Goal: Task Accomplishment & Management: Use online tool/utility

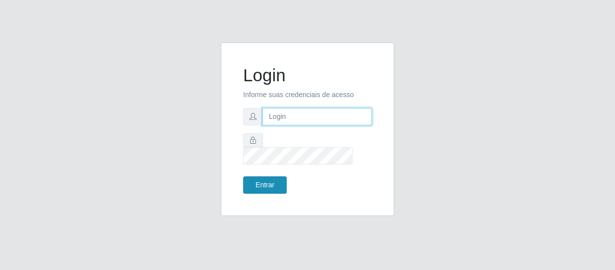
type input "[EMAIL_ADDRESS][DOMAIN_NAME]"
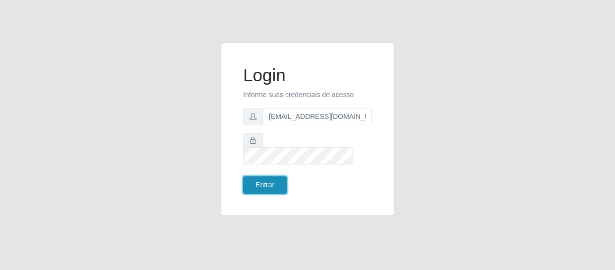
click at [255, 177] on button "Entrar" at bounding box center [265, 184] width 44 height 17
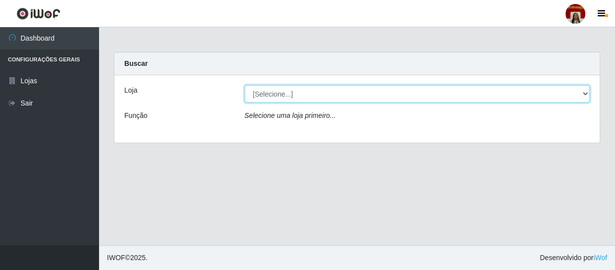
click at [347, 99] on select "[Selecione...] Mar Vermelho - Loja 04" at bounding box center [418, 93] width 346 height 17
select select "251"
click at [245, 85] on select "[Selecione...] Mar Vermelho - Loja 04" at bounding box center [418, 93] width 346 height 17
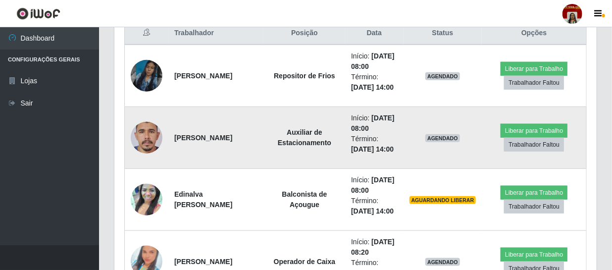
scroll to position [405, 0]
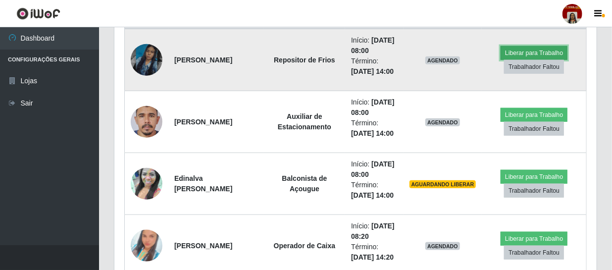
click at [540, 60] on button "Liberar para Trabalho" at bounding box center [533, 53] width 67 height 14
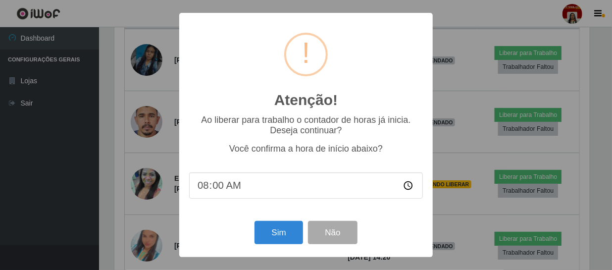
scroll to position [205, 478]
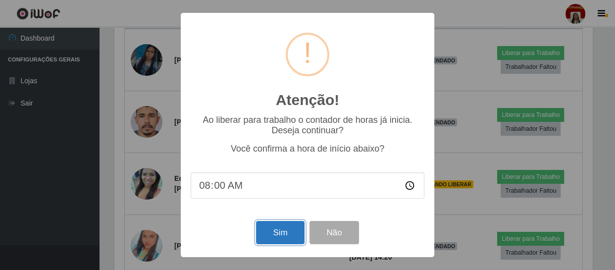
click at [282, 232] on button "Sim" at bounding box center [280, 232] width 48 height 23
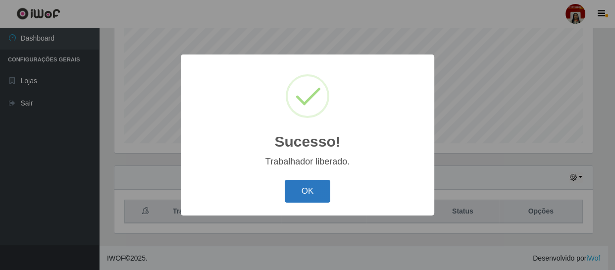
click at [296, 181] on button "OK" at bounding box center [308, 191] width 46 height 23
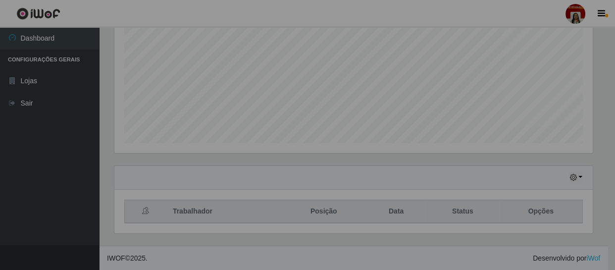
click at [302, 187] on div "Hoje 1 dia 3 dias 1 Semana Não encerrados" at bounding box center [353, 178] width 478 height 24
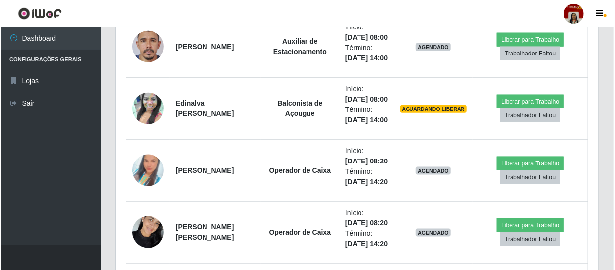
scroll to position [481, 0]
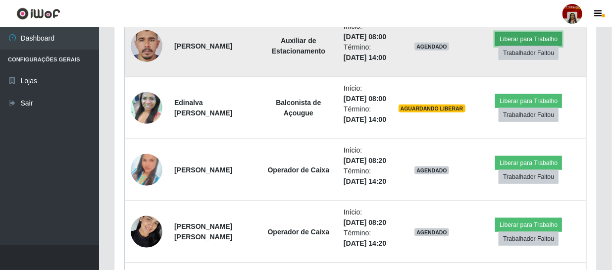
click at [551, 46] on button "Liberar para Trabalho" at bounding box center [528, 39] width 67 height 14
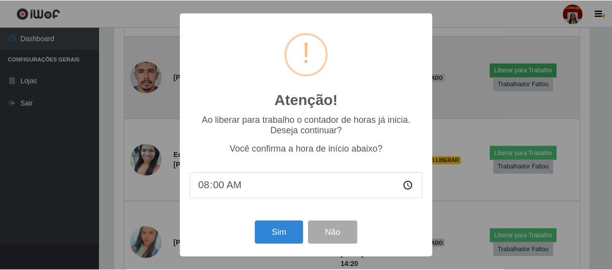
scroll to position [205, 478]
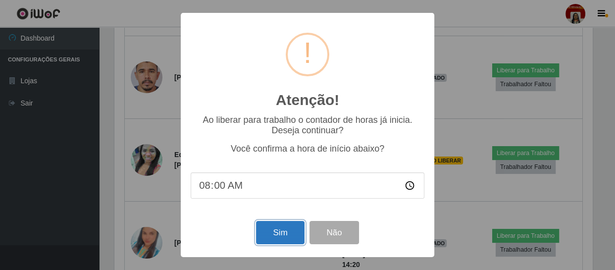
click at [271, 237] on button "Sim" at bounding box center [280, 232] width 48 height 23
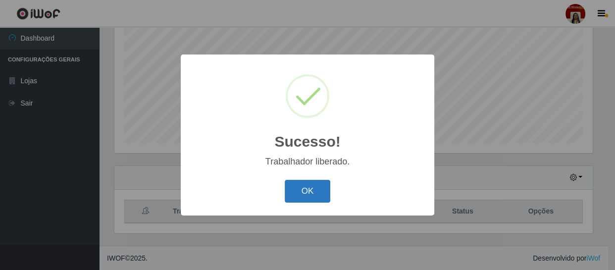
click at [312, 190] on button "OK" at bounding box center [308, 191] width 46 height 23
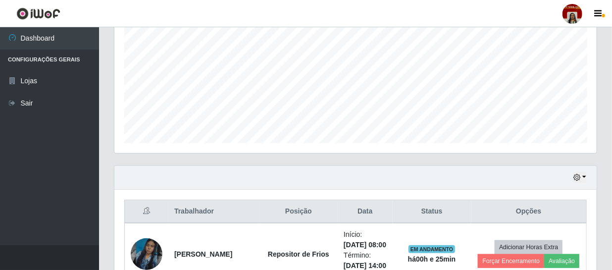
scroll to position [31, 0]
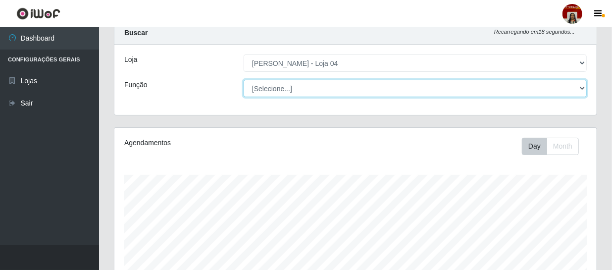
click at [579, 85] on select "[Selecione...] ASG ASG + ASG ++ Auxiliar de Depósito Auxiliar de Depósito + Aux…" at bounding box center [415, 88] width 343 height 17
select select "22"
click at [244, 80] on select "[Selecione...] ASG ASG + ASG ++ Auxiliar de Depósito Auxiliar de Depósito + Aux…" at bounding box center [415, 88] width 343 height 17
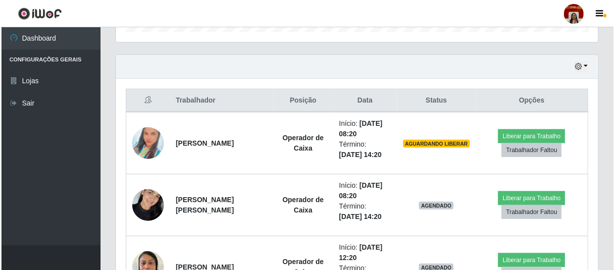
scroll to position [346, 0]
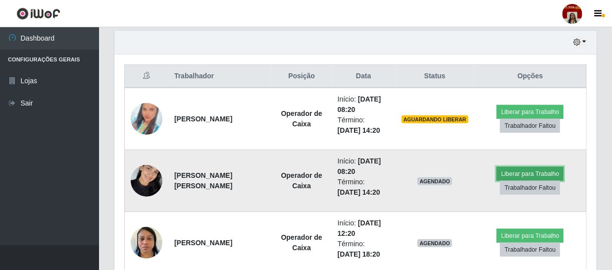
click at [529, 170] on button "Liberar para Trabalho" at bounding box center [530, 174] width 67 height 14
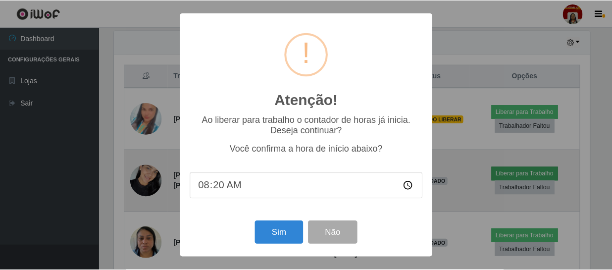
scroll to position [205, 478]
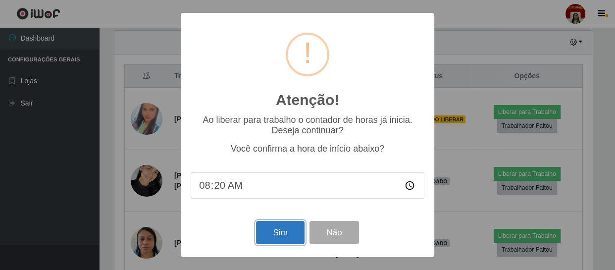
click at [260, 236] on button "Sim" at bounding box center [280, 232] width 48 height 23
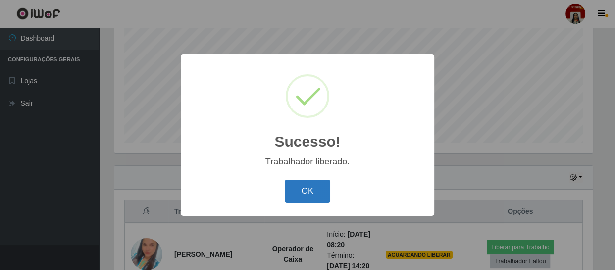
click at [308, 194] on button "OK" at bounding box center [308, 191] width 46 height 23
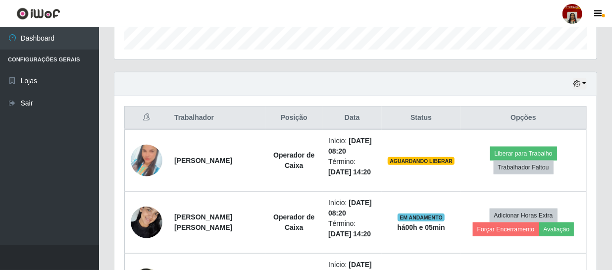
scroll to position [301, 0]
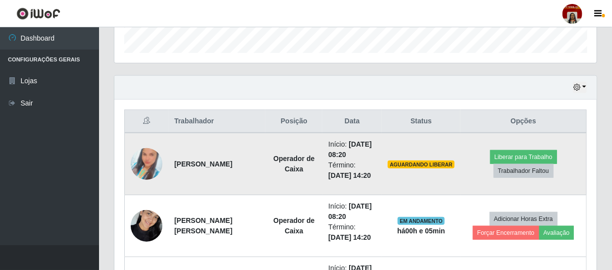
click at [141, 157] on img at bounding box center [147, 164] width 32 height 56
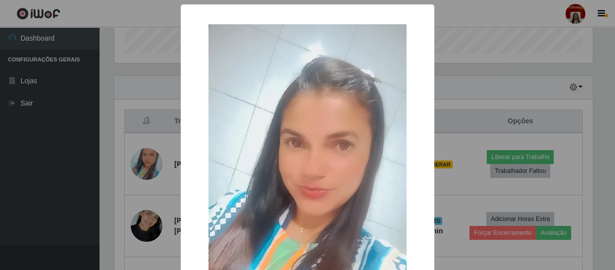
click at [475, 258] on div "× OK Cancel" at bounding box center [307, 135] width 615 height 270
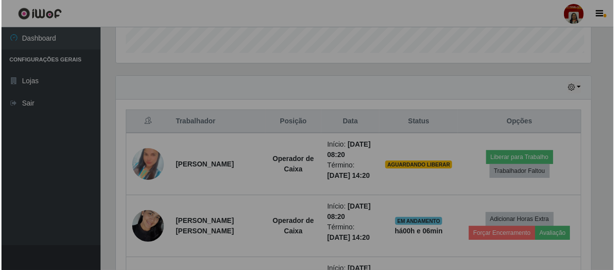
scroll to position [205, 482]
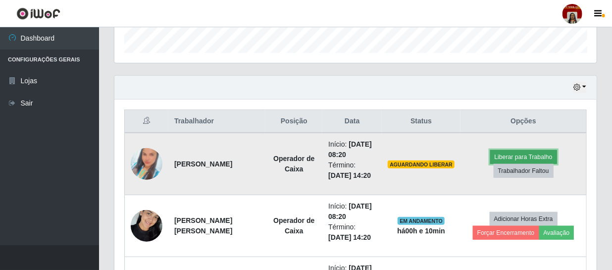
click at [520, 153] on button "Liberar para Trabalho" at bounding box center [523, 157] width 67 height 14
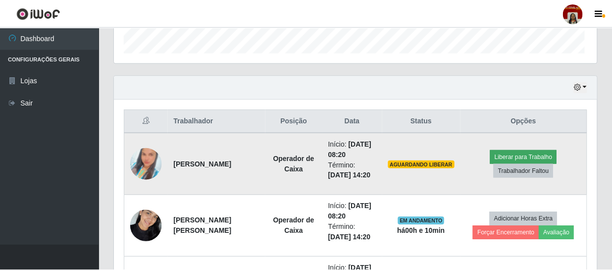
scroll to position [205, 478]
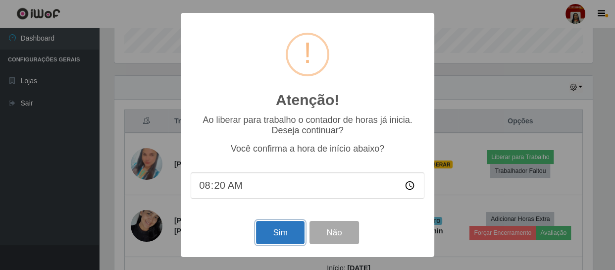
click at [272, 232] on button "Sim" at bounding box center [280, 232] width 48 height 23
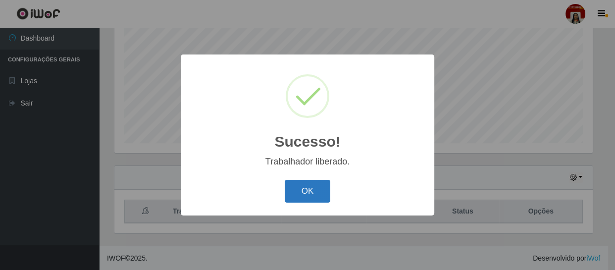
click at [322, 183] on button "OK" at bounding box center [308, 191] width 46 height 23
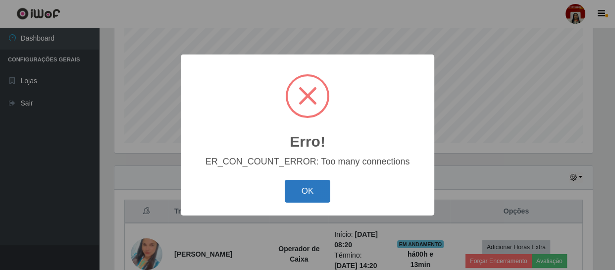
click at [315, 189] on button "OK" at bounding box center [308, 191] width 46 height 23
click at [318, 199] on button "OK" at bounding box center [308, 191] width 46 height 23
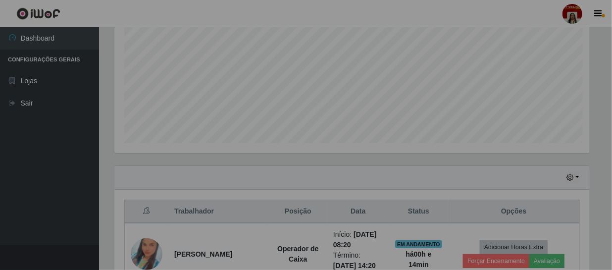
scroll to position [205, 482]
